Goal: Information Seeking & Learning: Learn about a topic

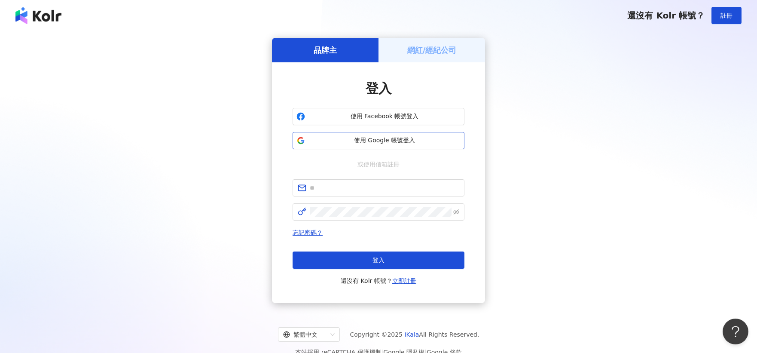
click at [374, 143] on span "使用 Google 帳號登入" at bounding box center [384, 140] width 152 height 9
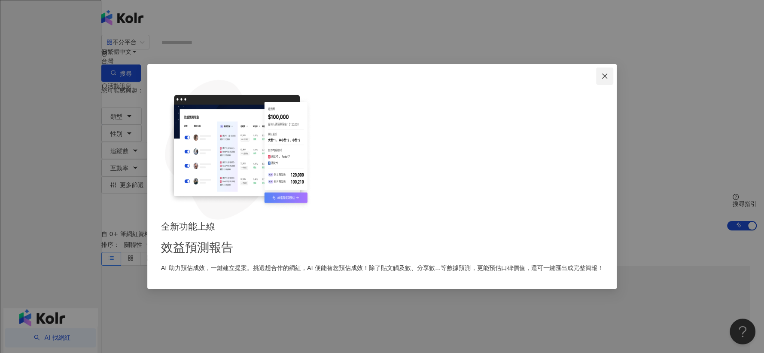
click at [596, 79] on span "Close" at bounding box center [604, 76] width 17 height 7
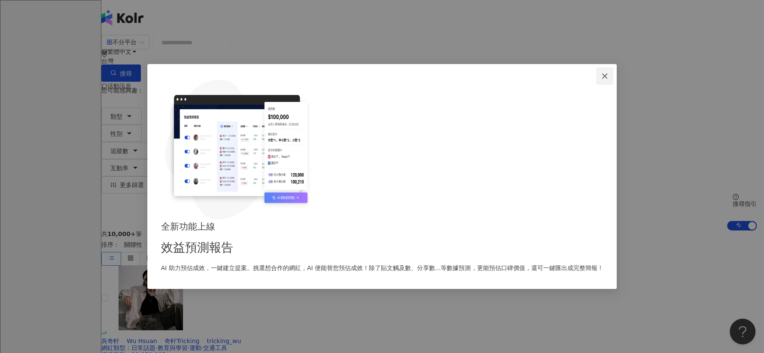
click at [602, 79] on icon "close" at bounding box center [604, 75] width 5 height 5
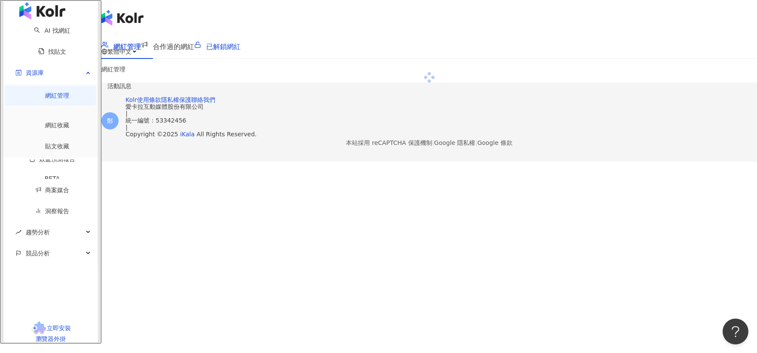
click at [241, 49] on span "已解鎖網紅" at bounding box center [223, 47] width 34 height 8
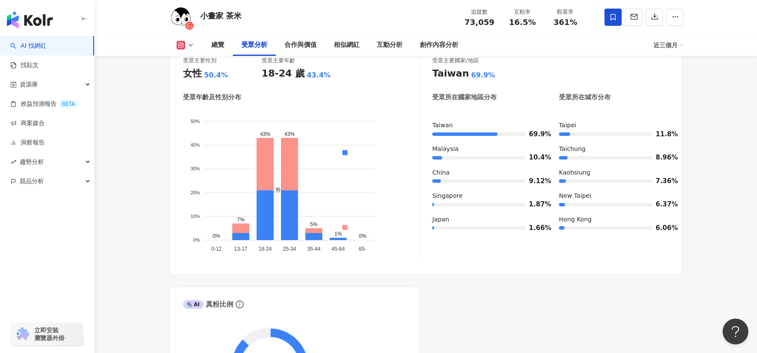
scroll to position [763, 0]
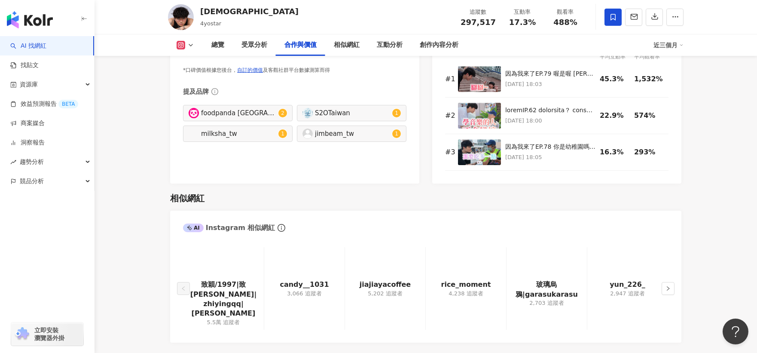
scroll to position [1336, 0]
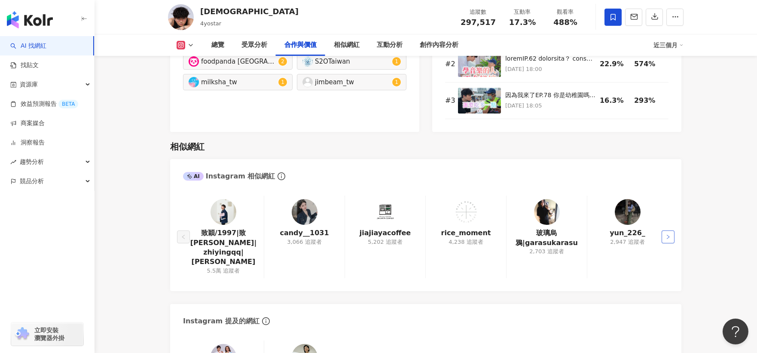
click at [665, 234] on icon "right" at bounding box center [667, 236] width 5 height 5
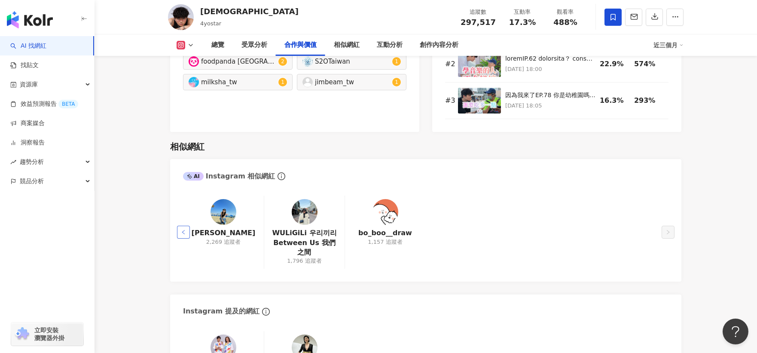
click at [188, 226] on button "button" at bounding box center [183, 232] width 13 height 13
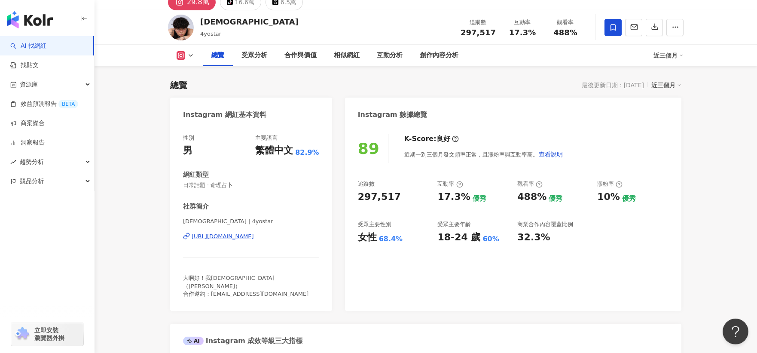
scroll to position [0, 0]
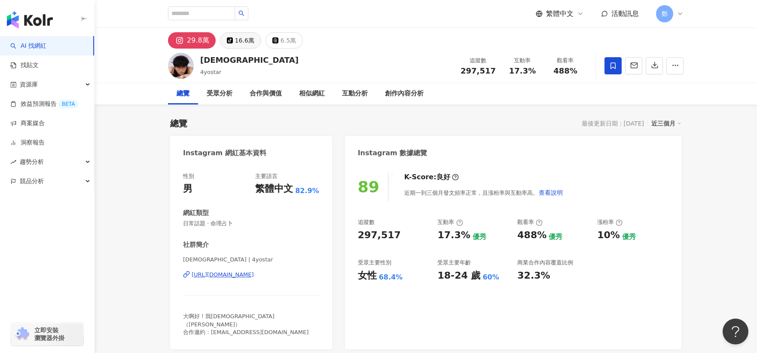
click at [244, 43] on div "16.6萬" at bounding box center [244, 40] width 19 height 12
